Goal: Task Accomplishment & Management: Manage account settings

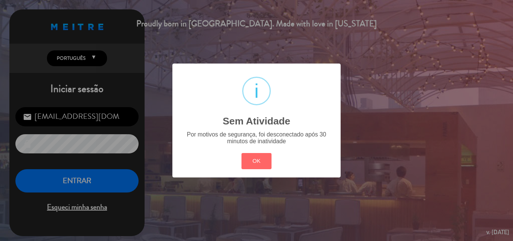
click at [75, 181] on div "? ! i Sem Atividade × Por motivos de segurança, foi desconectado após 30 minuto…" at bounding box center [256, 120] width 513 height 241
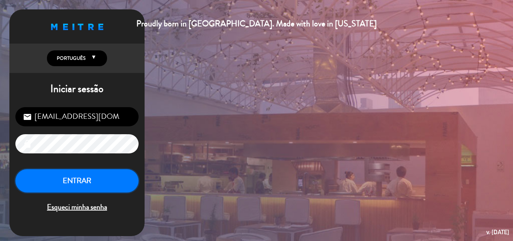
click at [75, 181] on button "ENTRAR" at bounding box center [76, 181] width 123 height 24
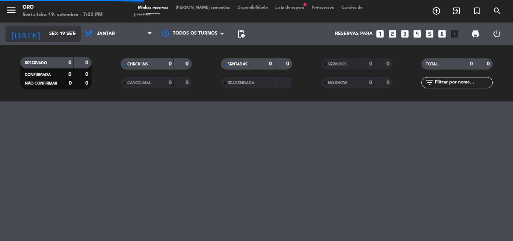
click at [74, 34] on icon "arrow_drop_down" at bounding box center [74, 33] width 9 height 9
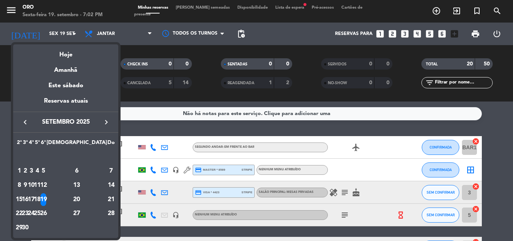
click at [40, 184] on div "11" at bounding box center [38, 185] width 6 height 13
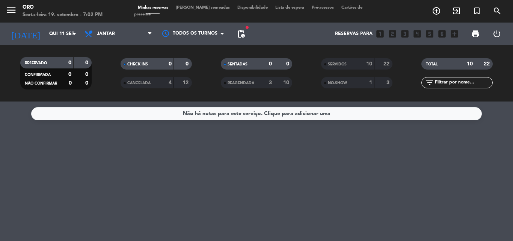
click at [326, 83] on span at bounding box center [325, 83] width 2 height 2
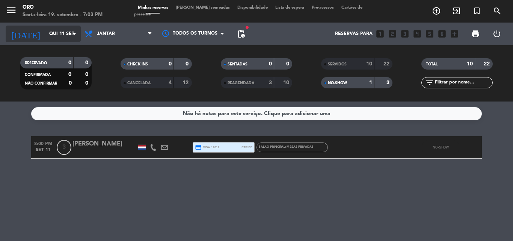
click at [74, 34] on icon "arrow_drop_down" at bounding box center [74, 33] width 9 height 9
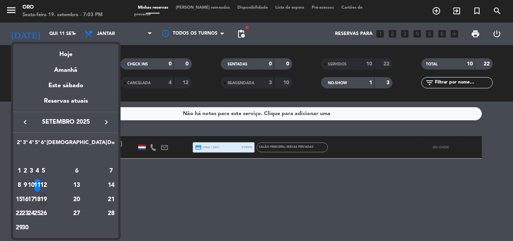
click at [46, 196] on div "19" at bounding box center [44, 199] width 6 height 13
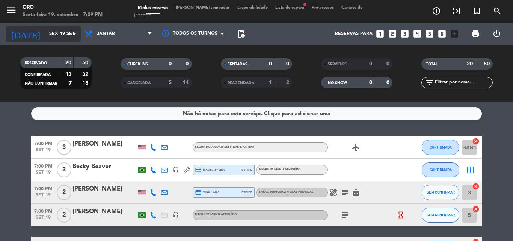
click at [74, 34] on icon "arrow_drop_down" at bounding box center [74, 33] width 9 height 9
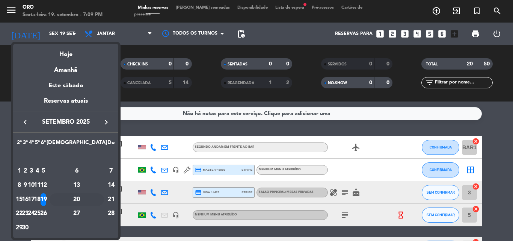
click at [94, 200] on div "20" at bounding box center [77, 199] width 54 height 13
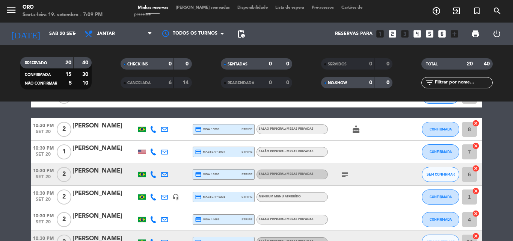
scroll to position [413, 0]
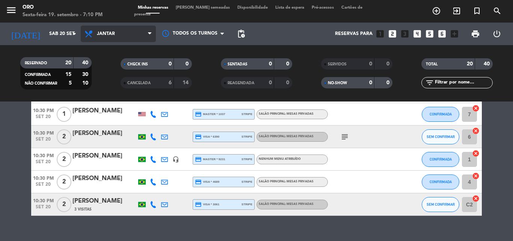
click at [149, 33] on icon at bounding box center [149, 34] width 3 height 6
click at [117, 66] on div "menu Oro Sexta-feira 19. setembro - 7:10 PM Minhas reservas Mesas semeadas Disp…" at bounding box center [256, 50] width 513 height 101
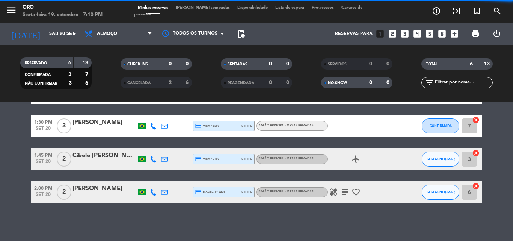
scroll to position [110, 0]
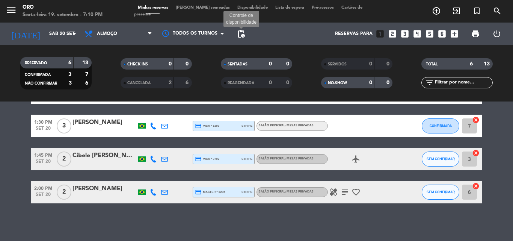
click at [240, 34] on span "pending_actions" at bounding box center [241, 33] width 9 height 9
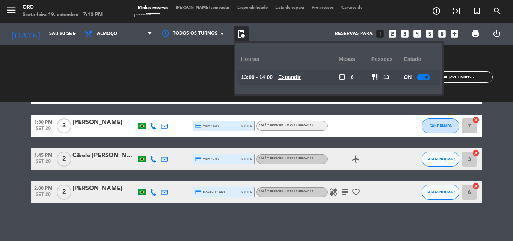
click at [294, 77] on u "Expandir" at bounding box center [289, 77] width 23 height 6
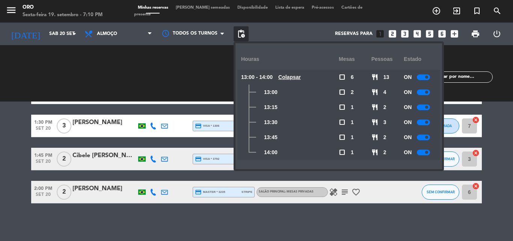
click at [291, 76] on u "Colapsar" at bounding box center [289, 77] width 23 height 6
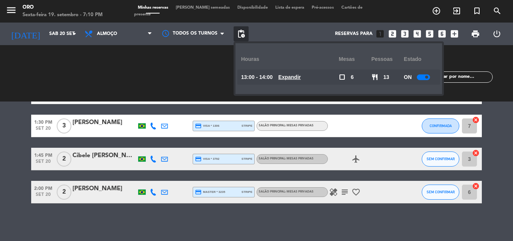
click at [148, 10] on span "Minhas reservas" at bounding box center [153, 8] width 38 height 4
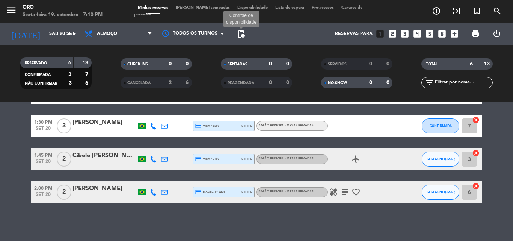
click at [240, 33] on span "pending_actions" at bounding box center [241, 33] width 9 height 9
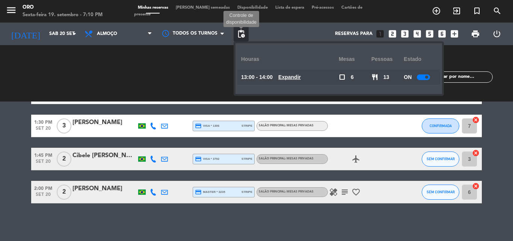
click at [240, 35] on span "pending_actions" at bounding box center [241, 33] width 9 height 9
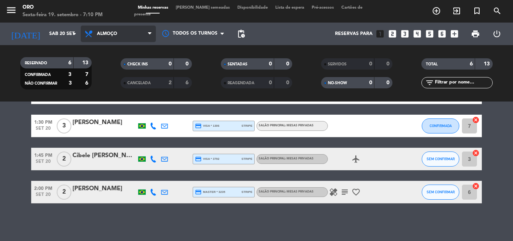
click at [150, 33] on icon at bounding box center [149, 34] width 3 height 6
click at [107, 85] on div "menu Oro Sexta-feira 19. setembro - 7:10 PM Minhas reservas Mesas semeadas Disp…" at bounding box center [256, 50] width 513 height 101
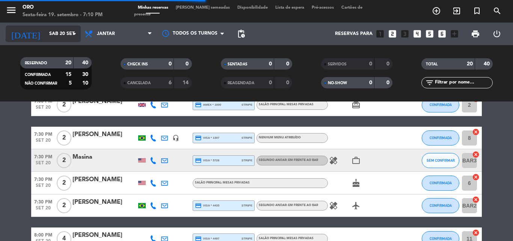
scroll to position [413, 0]
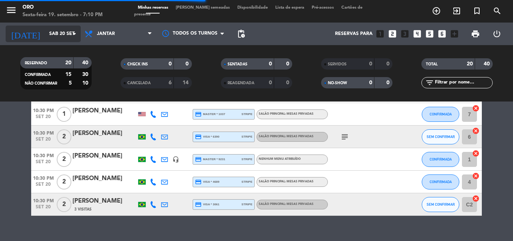
click at [73, 33] on icon "arrow_drop_down" at bounding box center [74, 33] width 9 height 9
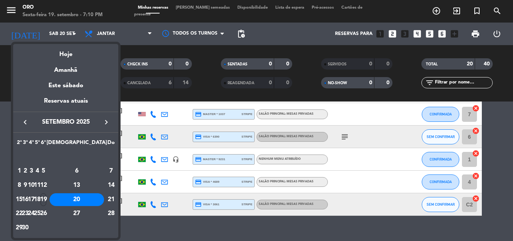
click at [46, 200] on div "19" at bounding box center [44, 199] width 6 height 13
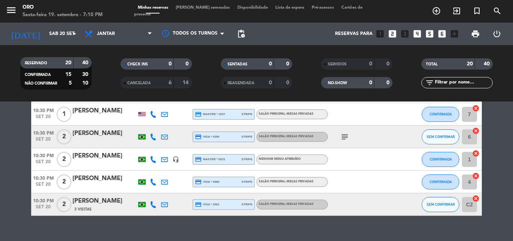
type input "Sex 19 set"
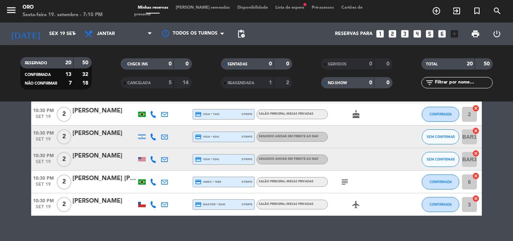
click at [271, 10] on span "Lista de espera fiber_manual_record" at bounding box center [289, 8] width 36 height 4
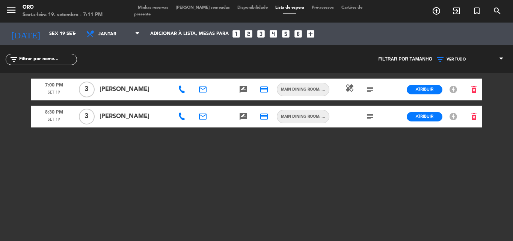
click at [350, 89] on icon "healing" at bounding box center [349, 87] width 9 height 9
click at [367, 89] on icon "subject" at bounding box center [369, 89] width 9 height 9
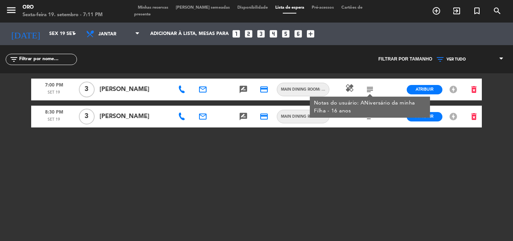
click at [368, 89] on icon "subject" at bounding box center [369, 89] width 9 height 9
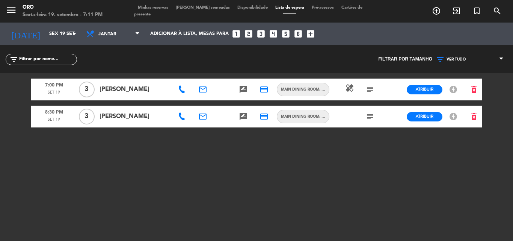
click at [154, 8] on div "Minhas reservas Mesas semeadas Disponibilidade Lista de espera Pré-acessos Cart…" at bounding box center [256, 12] width 245 height 14
click at [149, 10] on span "Minhas reservas" at bounding box center [153, 8] width 38 height 4
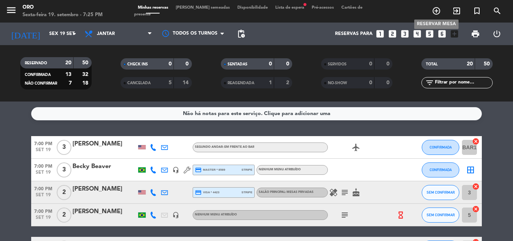
click at [436, 9] on icon "add_circle_outline" at bounding box center [436, 10] width 9 height 9
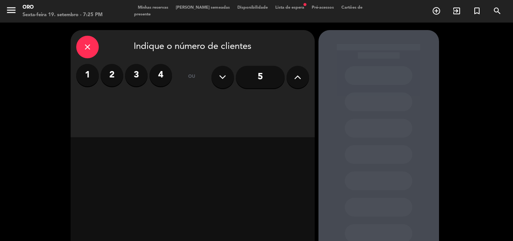
click at [111, 75] on label "2" at bounding box center [112, 75] width 23 height 23
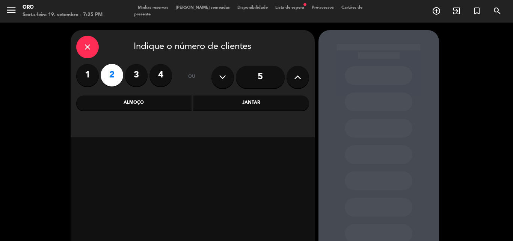
click at [254, 103] on div "Jantar" at bounding box center [251, 102] width 116 height 15
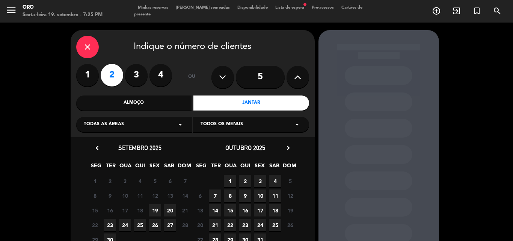
click at [154, 212] on span "19" at bounding box center [155, 210] width 12 height 12
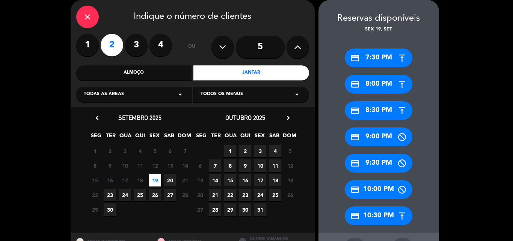
click at [374, 216] on div "credit_card 10:30 PM" at bounding box center [379, 215] width 68 height 19
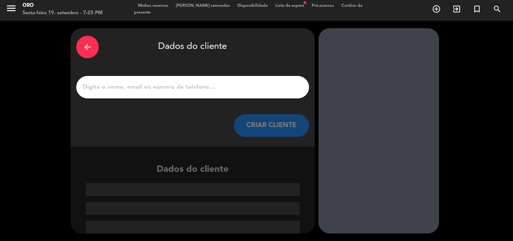
click at [107, 87] on input "1" at bounding box center [193, 87] width 222 height 11
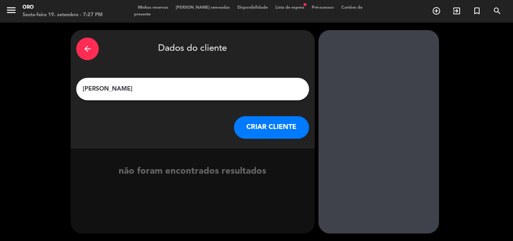
type input "[PERSON_NAME]"
click at [258, 130] on button "CRIAR CLIENTE" at bounding box center [271, 127] width 75 height 23
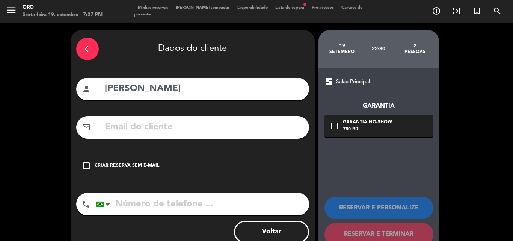
click at [86, 165] on icon "check_box_outline_blank" at bounding box center [86, 165] width 9 height 9
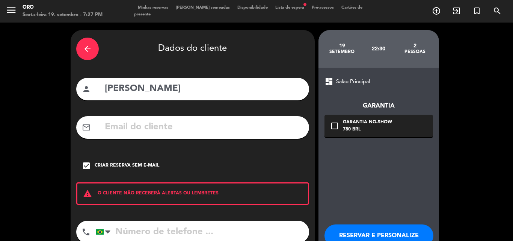
click at [115, 231] on input "tel" at bounding box center [202, 231] width 213 height 23
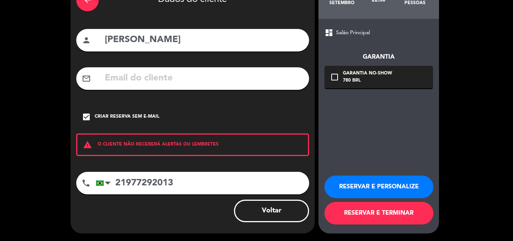
type input "21977292013"
click at [362, 184] on button "RESERVAR E PERSONALIZE" at bounding box center [378, 186] width 109 height 23
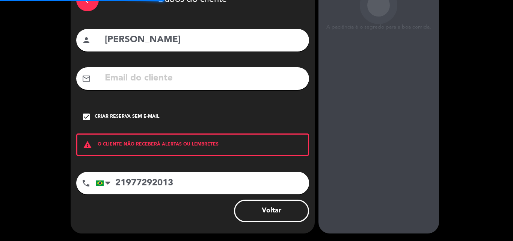
scroll to position [30, 0]
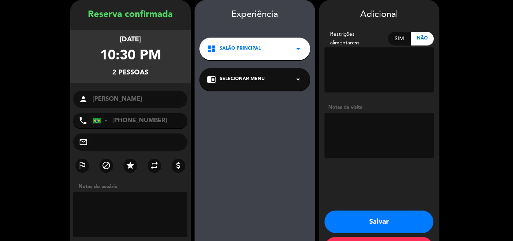
click at [398, 38] on div "Sim" at bounding box center [399, 39] width 23 height 14
click at [338, 61] on textarea at bounding box center [378, 69] width 109 height 45
type textarea "Glúten"
click at [374, 222] on button "Salvar" at bounding box center [378, 221] width 109 height 23
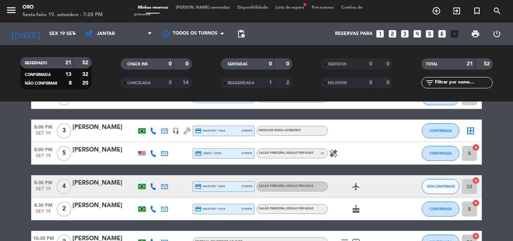
scroll to position [413, 0]
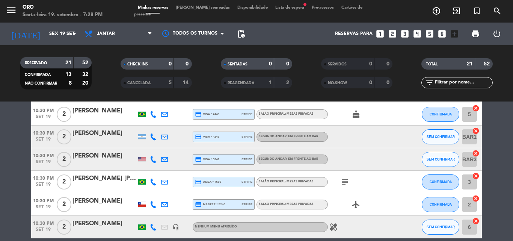
click at [334, 227] on icon "healing" at bounding box center [333, 226] width 9 height 9
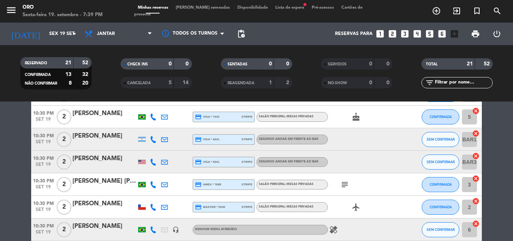
scroll to position [448, 0]
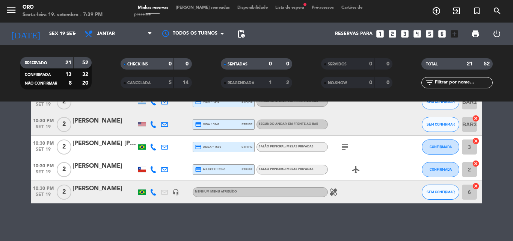
click at [271, 10] on span "Lista de espera fiber_manual_record" at bounding box center [289, 8] width 36 height 4
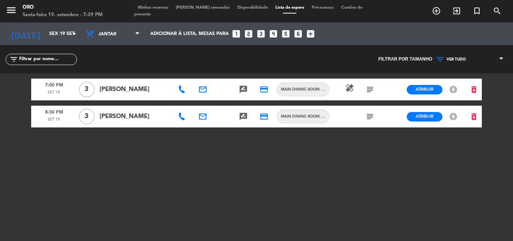
click at [166, 10] on span "Minhas reservas" at bounding box center [153, 8] width 38 height 4
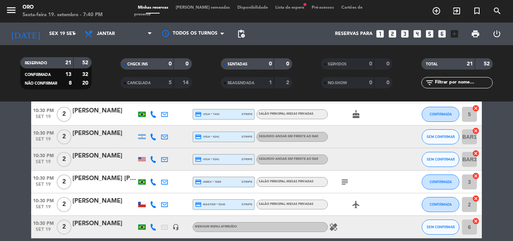
scroll to position [448, 0]
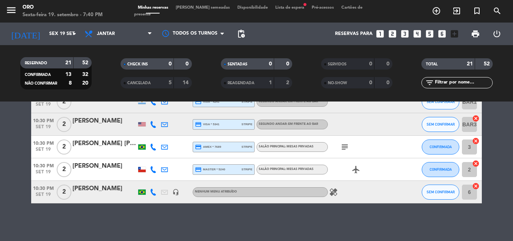
click at [85, 173] on div at bounding box center [104, 174] width 64 height 6
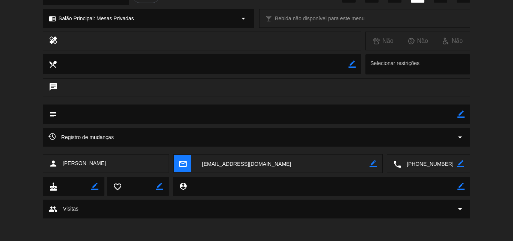
scroll to position [66, 0]
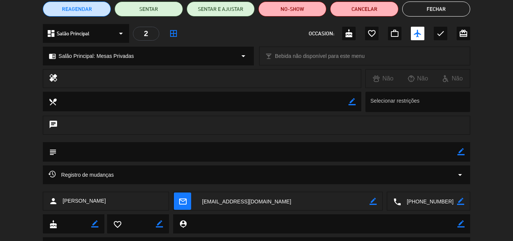
click at [459, 174] on icon "arrow_drop_down" at bounding box center [459, 174] width 9 height 9
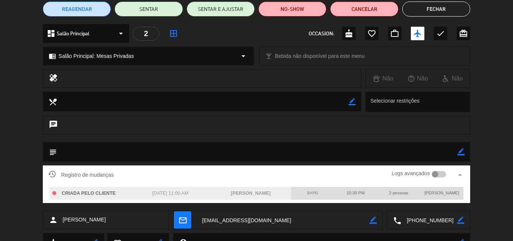
scroll to position [29, 0]
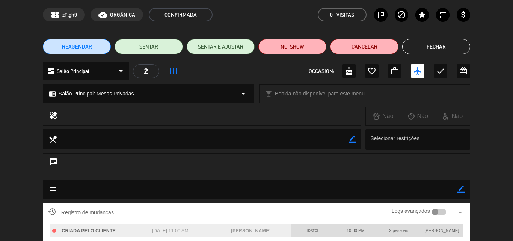
click at [437, 47] on button "Fechar" at bounding box center [436, 46] width 68 height 15
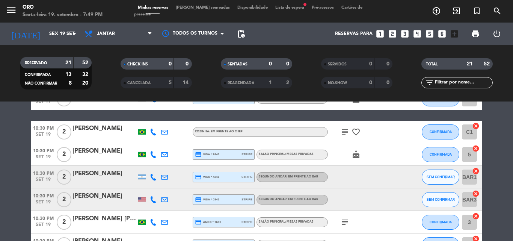
scroll to position [335, 0]
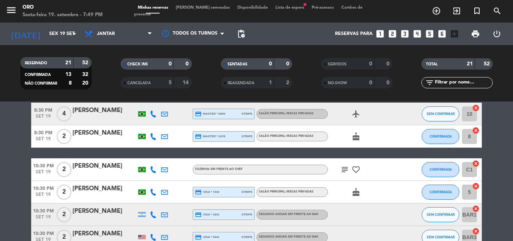
click at [95, 173] on div at bounding box center [104, 174] width 64 height 6
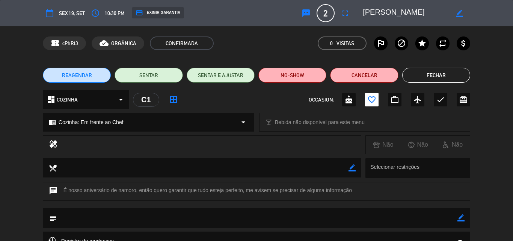
scroll to position [75, 0]
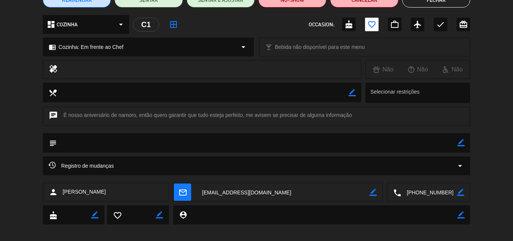
click at [460, 166] on icon "arrow_drop_down" at bounding box center [459, 165] width 9 height 9
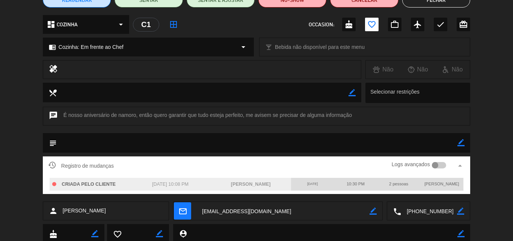
scroll to position [0, 0]
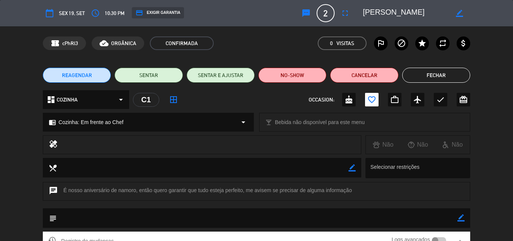
click at [439, 76] on button "Fechar" at bounding box center [436, 75] width 68 height 15
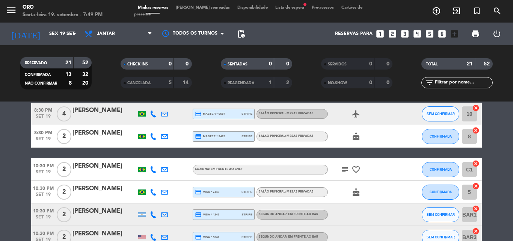
click at [343, 169] on icon "subject" at bounding box center [344, 169] width 9 height 9
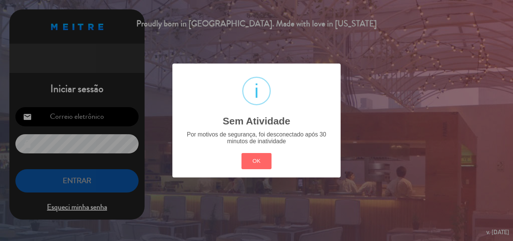
type input "[EMAIL_ADDRESS][DOMAIN_NAME]"
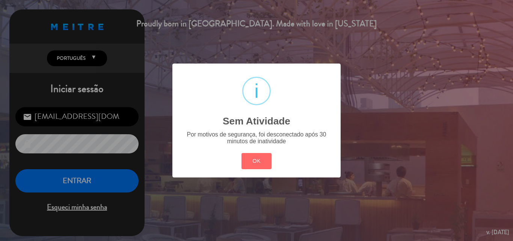
click at [80, 179] on div "? ! i Sem Atividade × Por motivos de segurança, foi desconectado após 30 minuto…" at bounding box center [256, 120] width 513 height 241
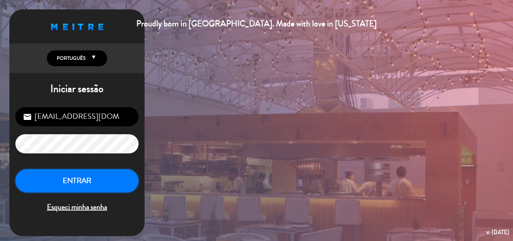
click at [80, 179] on button "ENTRAR" at bounding box center [76, 181] width 123 height 24
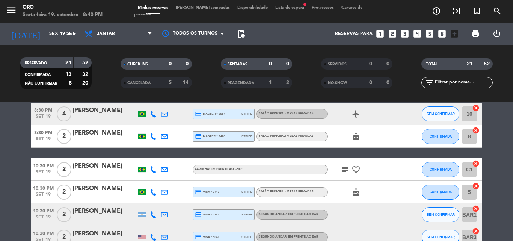
scroll to position [298, 0]
